Goal: Task Accomplishment & Management: Manage account settings

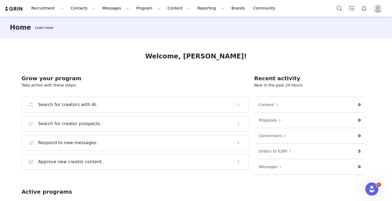
click at [384, 8] on button "Profile" at bounding box center [379, 8] width 17 height 9
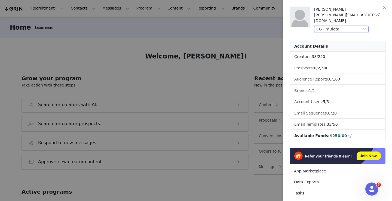
click at [330, 26] on div "CG - mBiota" at bounding box center [328, 29] width 23 height 6
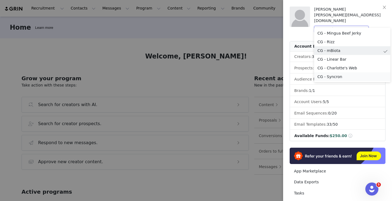
click at [332, 77] on li "CG - Syncron" at bounding box center [353, 77] width 76 height 9
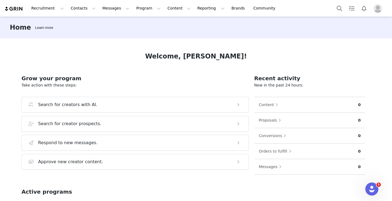
click at [378, 7] on img "Profile" at bounding box center [378, 8] width 9 height 9
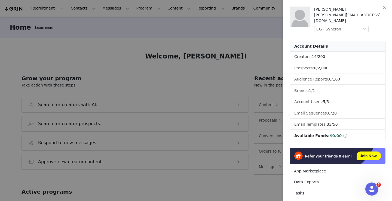
click at [197, 43] on div at bounding box center [196, 100] width 392 height 201
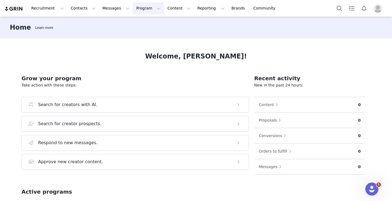
click at [143, 6] on button "Program Program" at bounding box center [148, 8] width 31 height 12
click at [142, 23] on p "Activations" at bounding box center [139, 24] width 21 height 6
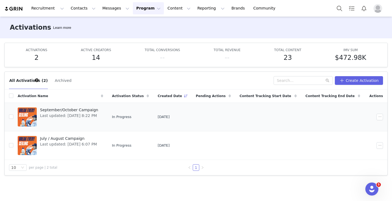
click at [70, 110] on span "September/October Campaign" at bounding box center [69, 110] width 58 height 6
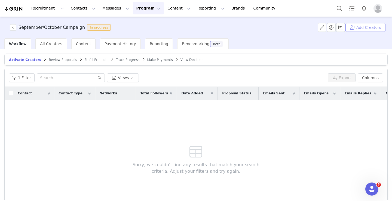
click at [369, 29] on button "Add Creators" at bounding box center [366, 27] width 40 height 9
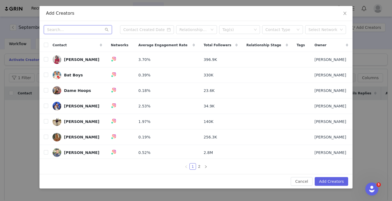
click at [68, 29] on input "text" at bounding box center [78, 29] width 68 height 9
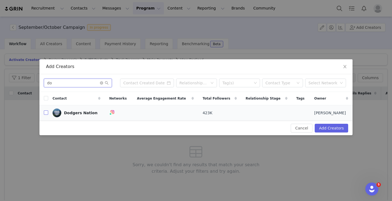
type input "do"
click at [45, 113] on input "checkbox" at bounding box center [46, 113] width 4 height 4
checkbox input "true"
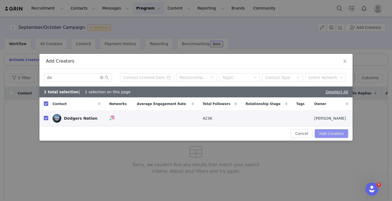
click at [336, 134] on button "Add Creators" at bounding box center [332, 133] width 34 height 9
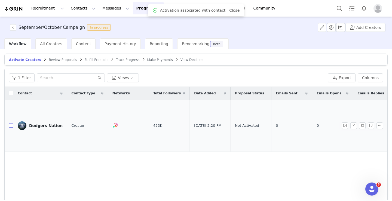
click at [11, 123] on input "checkbox" at bounding box center [11, 125] width 4 height 4
checkbox input "true"
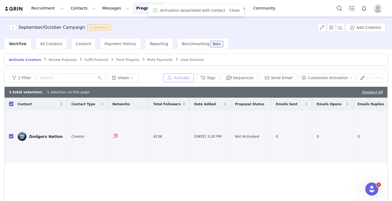
click at [185, 77] on button "Activate" at bounding box center [178, 78] width 31 height 9
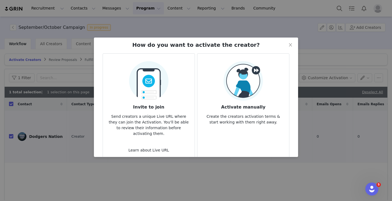
click at [253, 87] on img at bounding box center [244, 81] width 40 height 40
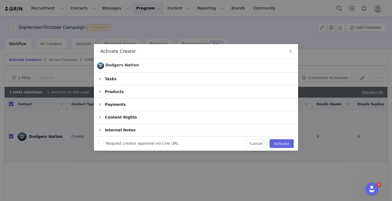
click at [162, 76] on div "Tasks" at bounding box center [196, 79] width 204 height 13
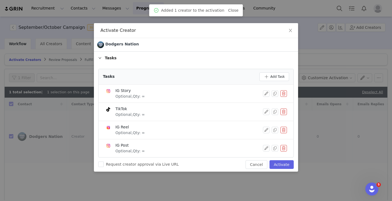
scroll to position [12, 0]
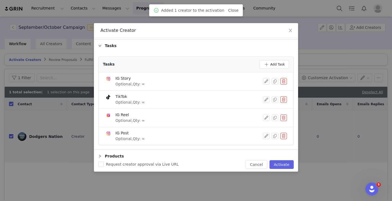
click at [287, 137] on button "button" at bounding box center [284, 136] width 7 height 7
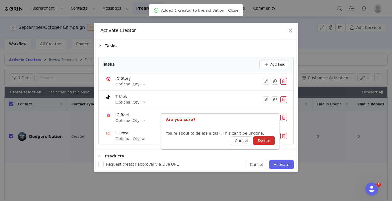
click at [261, 141] on button "Delete" at bounding box center [264, 141] width 21 height 9
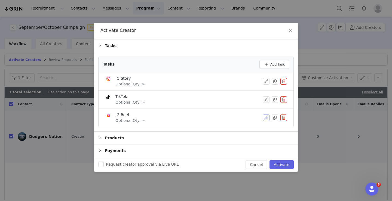
click at [267, 119] on button "button" at bounding box center [266, 118] width 7 height 7
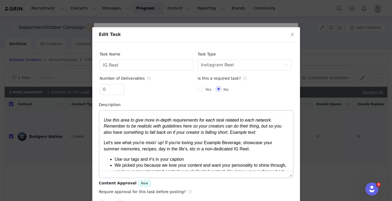
scroll to position [0, 0]
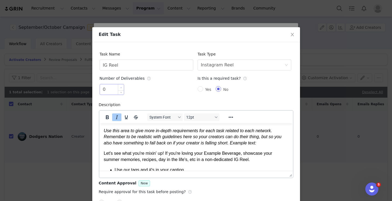
type input "1"
click at [121, 85] on span "Increase Value" at bounding box center [121, 87] width 6 height 6
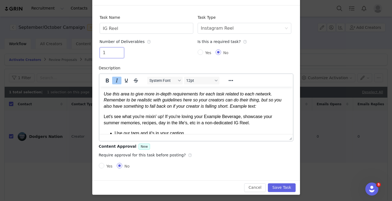
click at [120, 108] on em "Use this area to give more in-depth requirements for each task related to each …" at bounding box center [193, 100] width 178 height 17
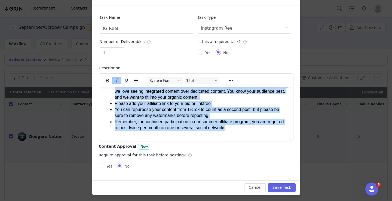
scroll to position [55, 0]
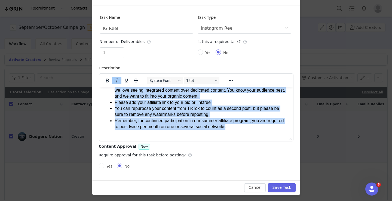
drag, startPoint x: 104, startPoint y: 94, endPoint x: 170, endPoint y: 149, distance: 86.1
click at [170, 134] on html "Use this area to give more in-depth requirements for each task related to each …" at bounding box center [196, 82] width 194 height 103
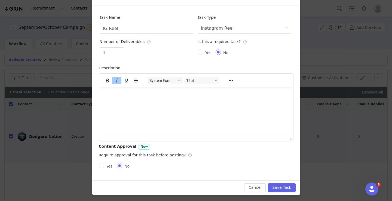
scroll to position [0, 0]
click at [100, 166] on input "Yes" at bounding box center [101, 165] width 5 height 5
radio input "true"
radio input "false"
click at [199, 166] on input "Yes" at bounding box center [198, 165] width 5 height 5
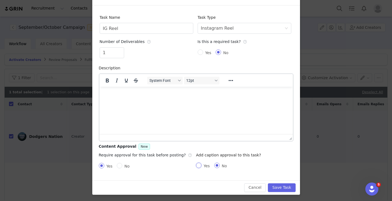
radio input "true"
radio input "false"
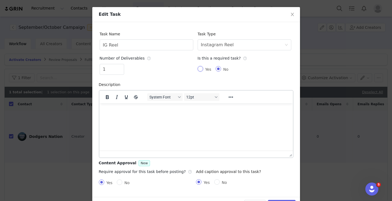
click at [200, 70] on input "Yes" at bounding box center [200, 68] width 5 height 5
radio input "true"
radio input "false"
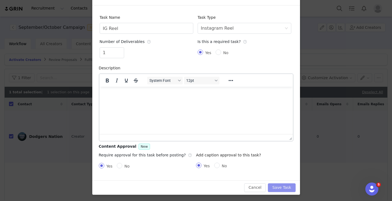
click at [279, 189] on button "Save Task" at bounding box center [282, 188] width 28 height 9
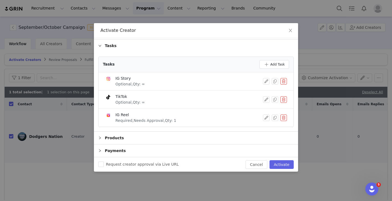
click at [285, 101] on button "button" at bounding box center [284, 99] width 7 height 7
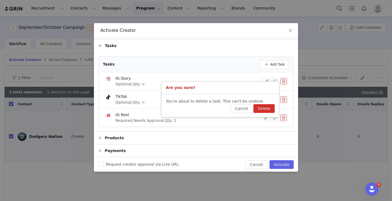
click at [263, 110] on button "Delete" at bounding box center [264, 108] width 21 height 9
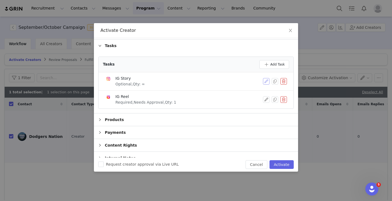
click at [267, 80] on button "button" at bounding box center [266, 81] width 7 height 7
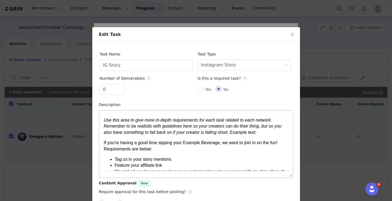
scroll to position [0, 0]
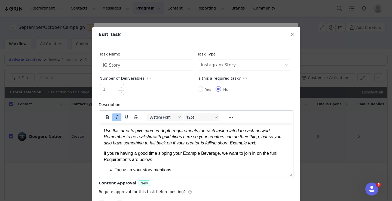
click at [119, 87] on span "Increase Value" at bounding box center [121, 87] width 6 height 6
type input "2"
click at [119, 87] on span "Increase Value" at bounding box center [121, 87] width 6 height 6
click at [125, 145] on em "Use this area to give more in-depth requirements for each task related to each …" at bounding box center [193, 136] width 178 height 17
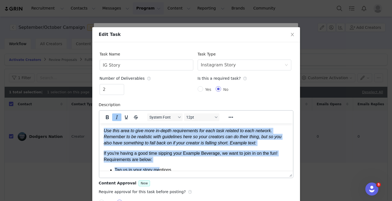
scroll to position [37, 0]
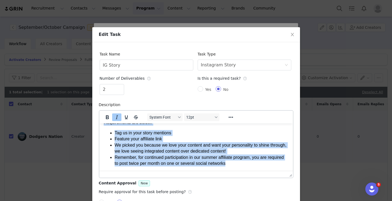
drag, startPoint x: 104, startPoint y: 130, endPoint x: 172, endPoint y: 183, distance: 86.1
click at [172, 171] on html "Use this area to give more in-depth requirements for each task related to each …" at bounding box center [196, 128] width 194 height 84
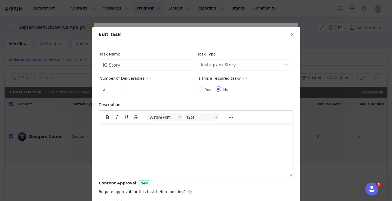
scroll to position [0, 0]
click at [200, 90] on input "Yes" at bounding box center [200, 88] width 5 height 5
radio input "true"
radio input "false"
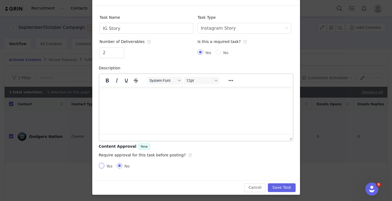
click at [99, 167] on input "Yes" at bounding box center [101, 165] width 5 height 5
radio input "true"
radio input "false"
click at [278, 186] on button "Save Task" at bounding box center [282, 188] width 28 height 9
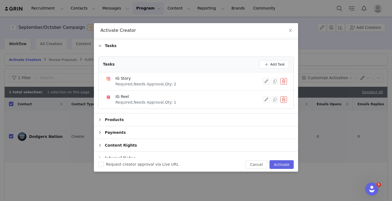
click at [146, 134] on div "Payments" at bounding box center [196, 132] width 204 height 13
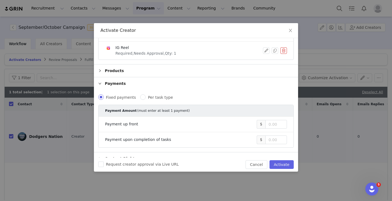
scroll to position [62, 0]
click at [270, 141] on input at bounding box center [276, 139] width 21 height 8
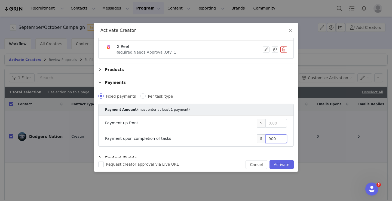
scroll to position [82, 0]
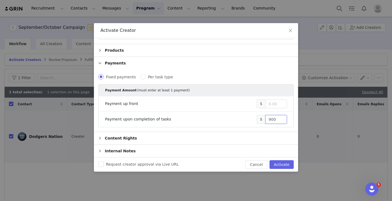
type input "900"
click at [175, 137] on div "Content Rights" at bounding box center [196, 138] width 204 height 13
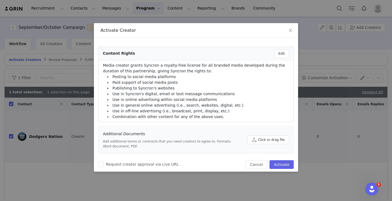
scroll to position [198, 0]
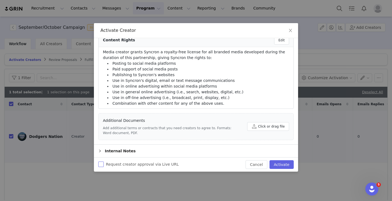
click at [101, 166] on input "Request creator approval via Live URL" at bounding box center [100, 164] width 5 height 5
checkbox input "true"
click at [279, 166] on button "Activate" at bounding box center [282, 165] width 24 height 9
checkbox input "false"
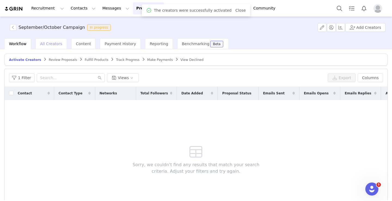
click at [50, 44] on span "All Creators" at bounding box center [51, 44] width 22 height 4
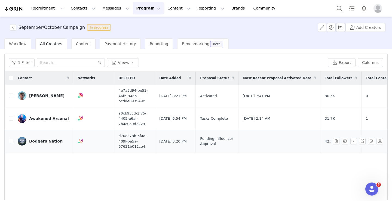
click at [44, 144] on link "Dodgers Nation" at bounding box center [43, 141] width 51 height 9
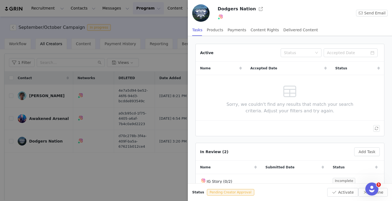
click at [117, 158] on div at bounding box center [196, 100] width 392 height 201
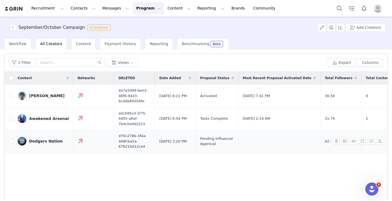
click at [32, 144] on link "Dodgers Nation" at bounding box center [43, 141] width 51 height 9
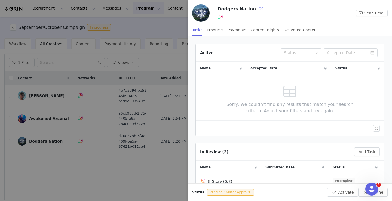
click at [257, 8] on button "button" at bounding box center [261, 9] width 9 height 9
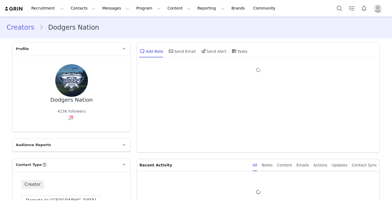
type input "+1 ([GEOGRAPHIC_DATA])"
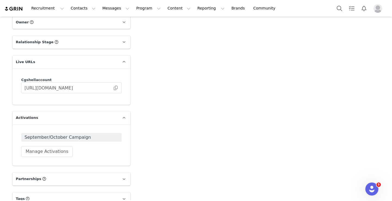
scroll to position [805, 0]
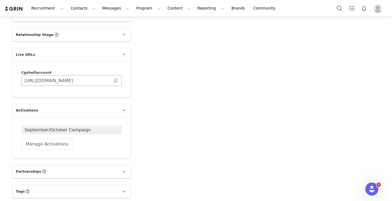
click at [117, 81] on span at bounding box center [115, 81] width 5 height 0
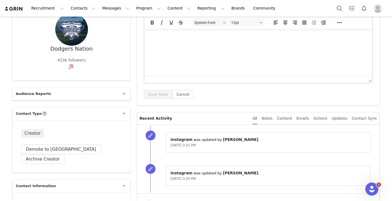
scroll to position [0, 0]
